Goal: Communication & Community: Answer question/provide support

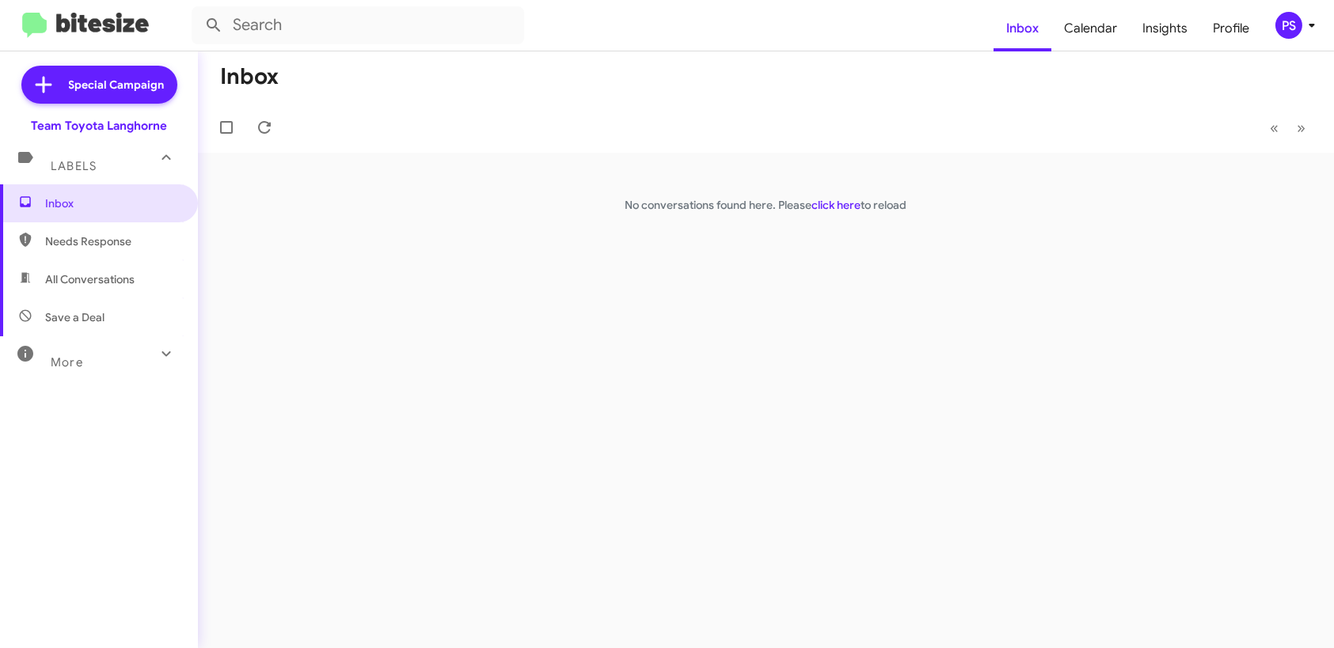
click at [1283, 38] on div "PS" at bounding box center [1288, 25] width 27 height 27
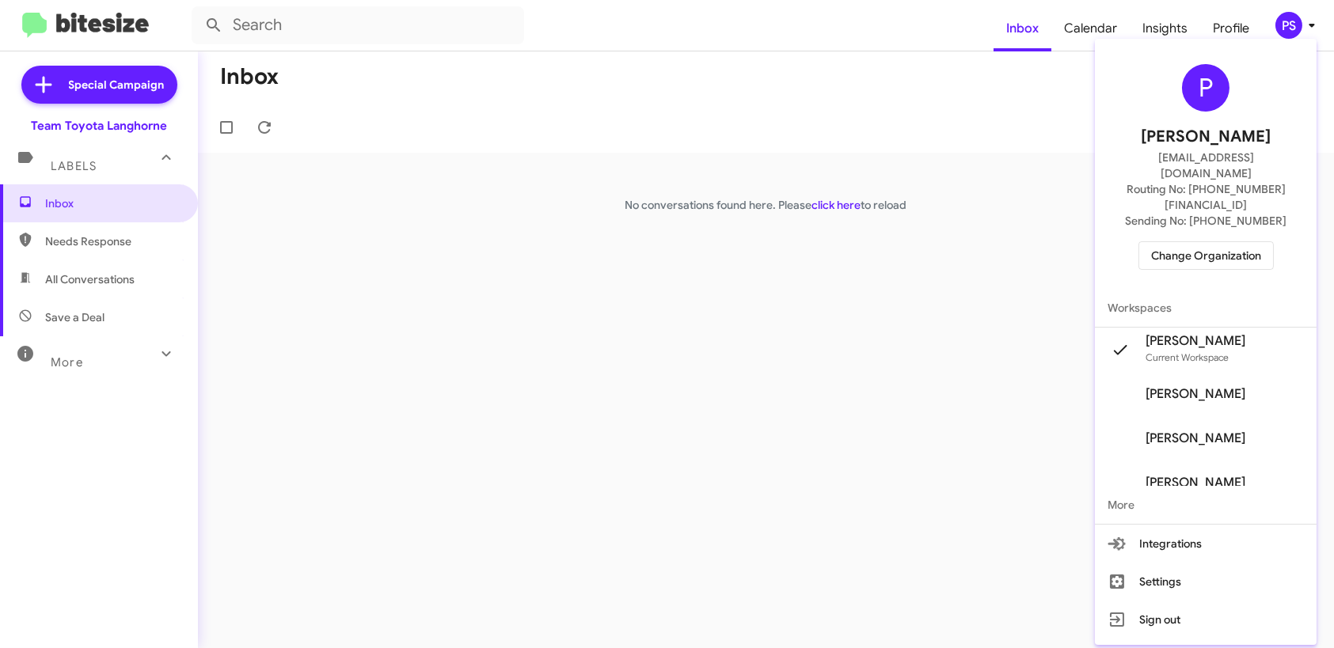
click at [1234, 386] on span "[PERSON_NAME]" at bounding box center [1195, 394] width 100 height 16
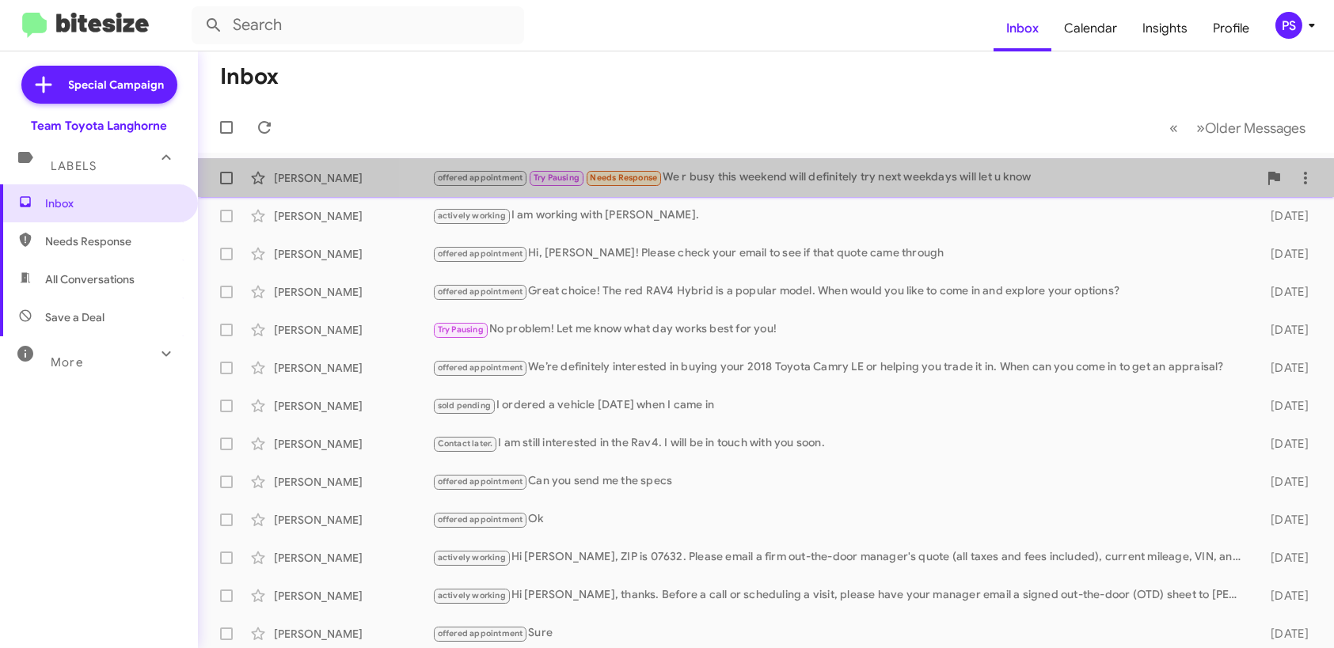
click at [937, 186] on div "offered appointment Try Pausing Needs Response We r busy this weekend will defi…" at bounding box center [844, 178] width 825 height 18
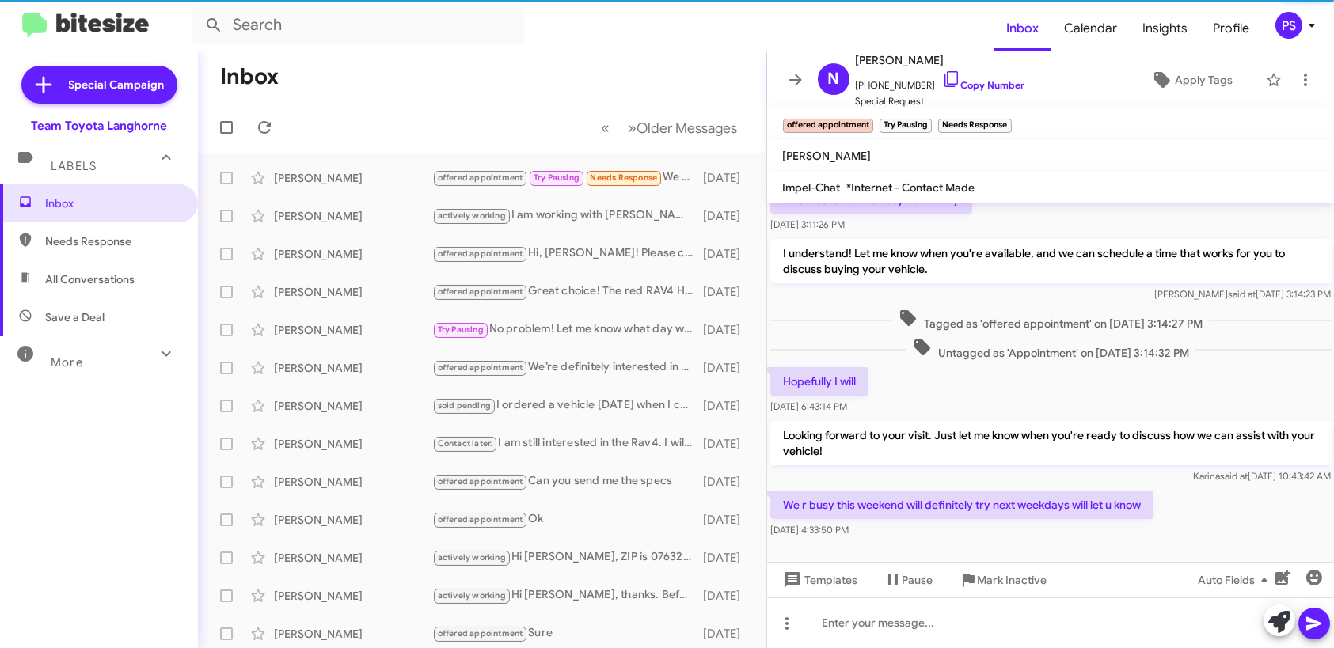
scroll to position [198, 0]
